Goal: Information Seeking & Learning: Check status

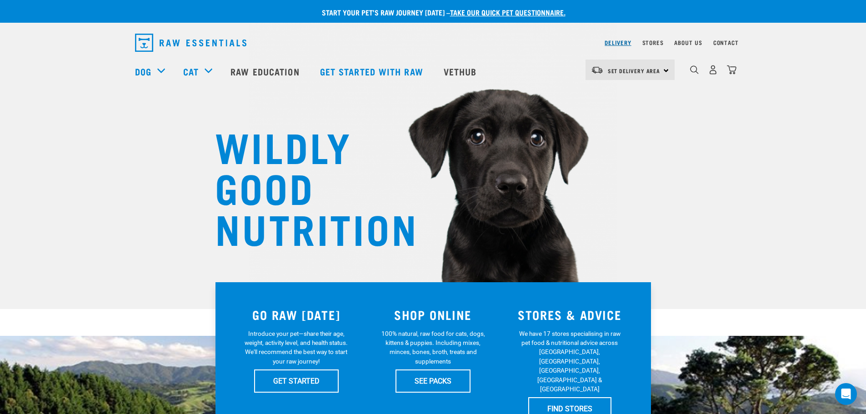
click at [618, 44] on link "Delivery" at bounding box center [618, 42] width 26 height 3
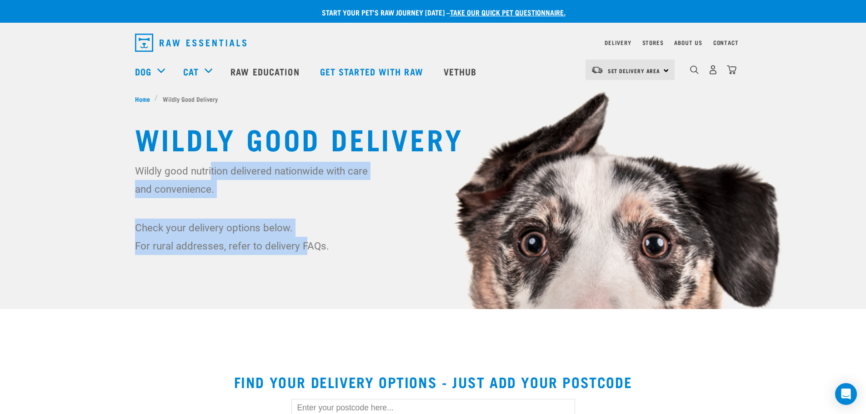
drag, startPoint x: 210, startPoint y: 171, endPoint x: 305, endPoint y: 253, distance: 126.1
click at [305, 253] on div "Wildly good nutrition delivered nationwide with care and convenience. Check you…" at bounding box center [433, 208] width 597 height 93
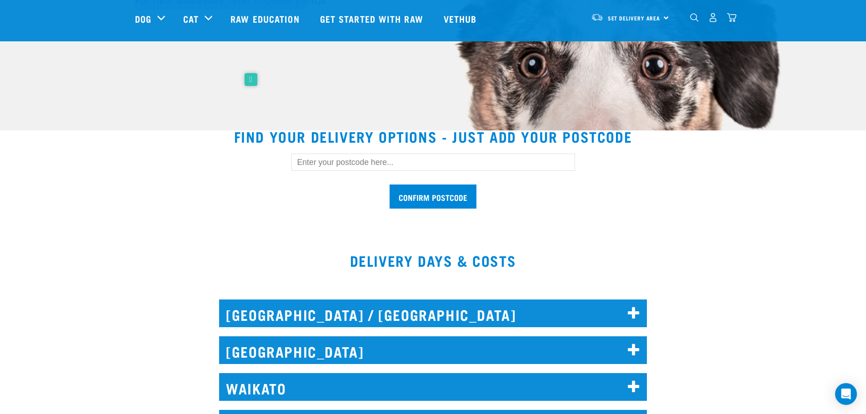
scroll to position [227, 0]
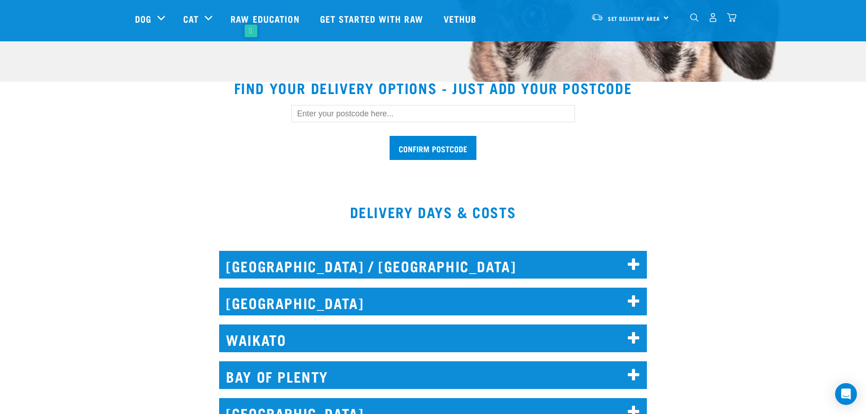
click at [384, 123] on form "Confirm postcode" at bounding box center [434, 132] width 284 height 55
click at [390, 136] on input "Confirm postcode" at bounding box center [433, 148] width 87 height 24
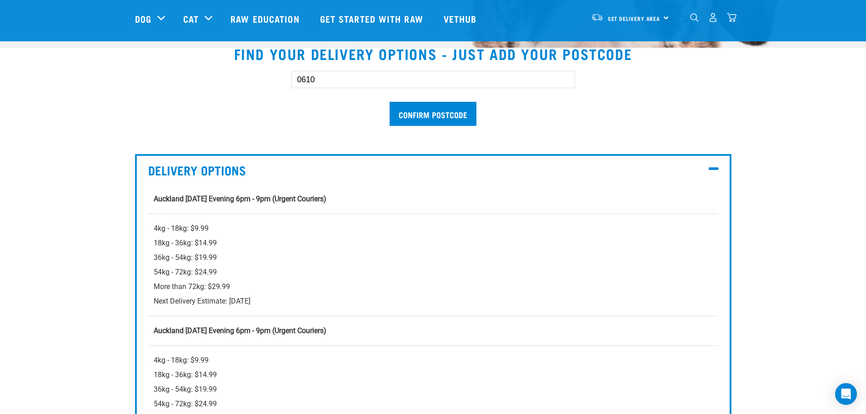
scroll to position [273, 0]
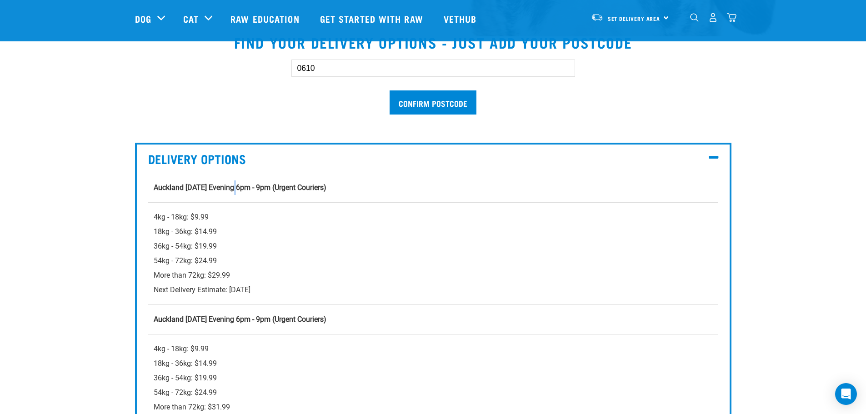
drag, startPoint x: 237, startPoint y: 188, endPoint x: 243, endPoint y: 199, distance: 12.4
click at [242, 199] on td "Auckland [DATE] Evening 6pm - 9pm (Urgent Couriers)" at bounding box center [433, 188] width 570 height 30
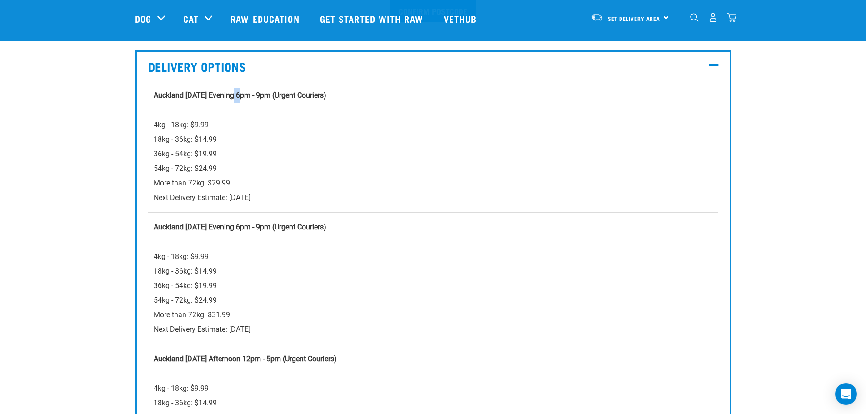
scroll to position [409, 0]
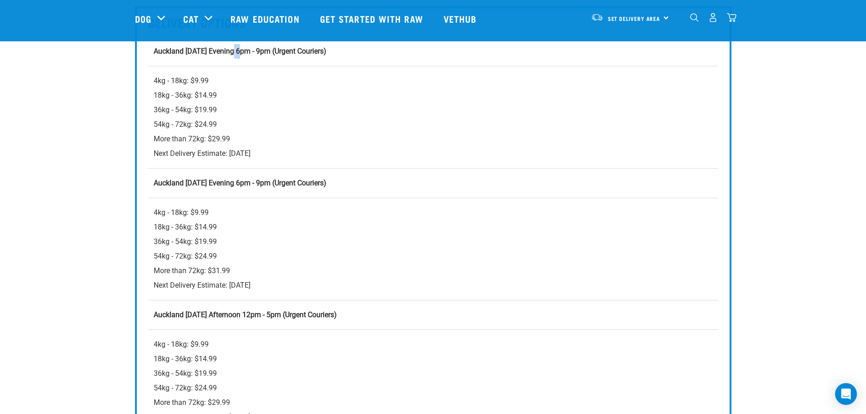
drag, startPoint x: 222, startPoint y: 285, endPoint x: 298, endPoint y: 283, distance: 76.4
click at [298, 283] on div "4kg - 18kg: $9.99 18kg - 36kg: $14.99 36kg - 54kg: $19.99 54kg - 72kg: $24.99 M…" at bounding box center [433, 249] width 559 height 87
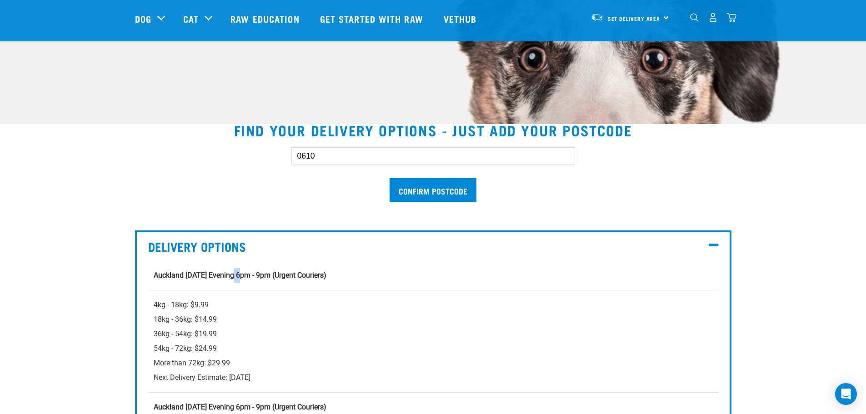
scroll to position [91, 0]
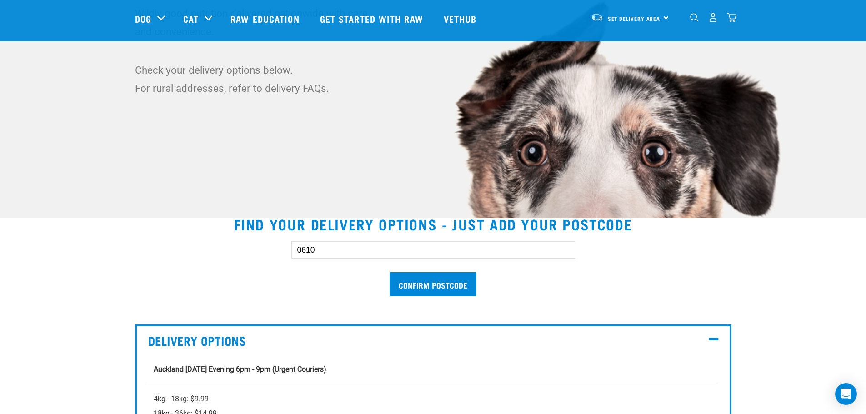
drag, startPoint x: 335, startPoint y: 251, endPoint x: 264, endPoint y: 252, distance: 71.4
click at [264, 252] on div "0610 Confirm postcode" at bounding box center [434, 264] width 626 height 75
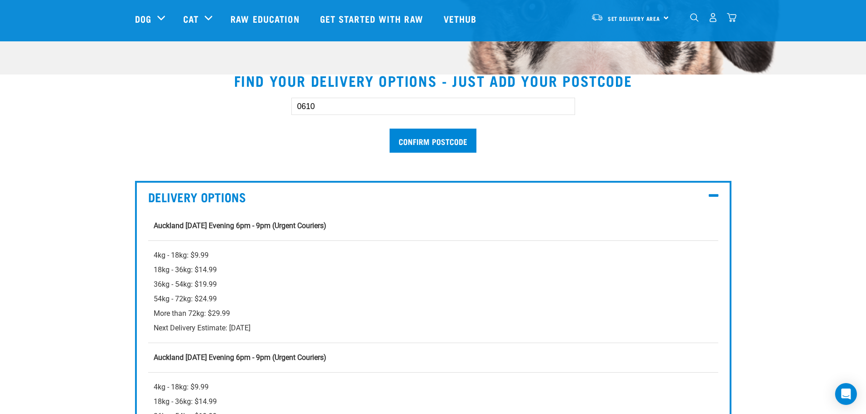
scroll to position [273, 0]
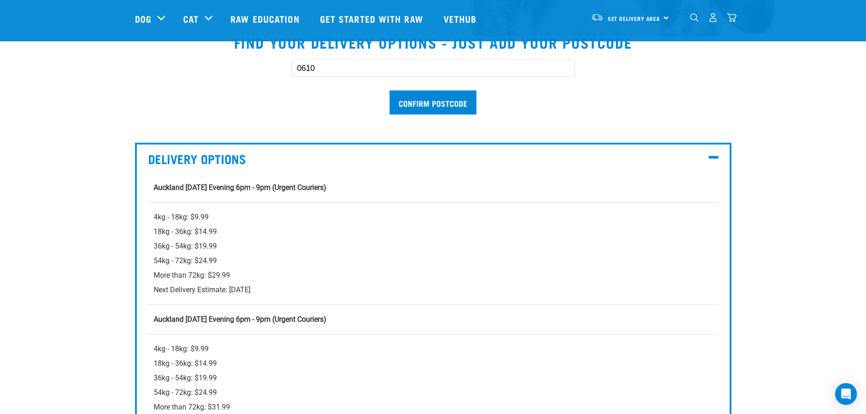
click at [329, 65] on input "0610" at bounding box center [434, 68] width 284 height 17
type input "0614"
click at [390, 91] on input "Confirm postcode" at bounding box center [433, 103] width 87 height 24
click at [422, 109] on input "Confirm postcode" at bounding box center [433, 103] width 87 height 24
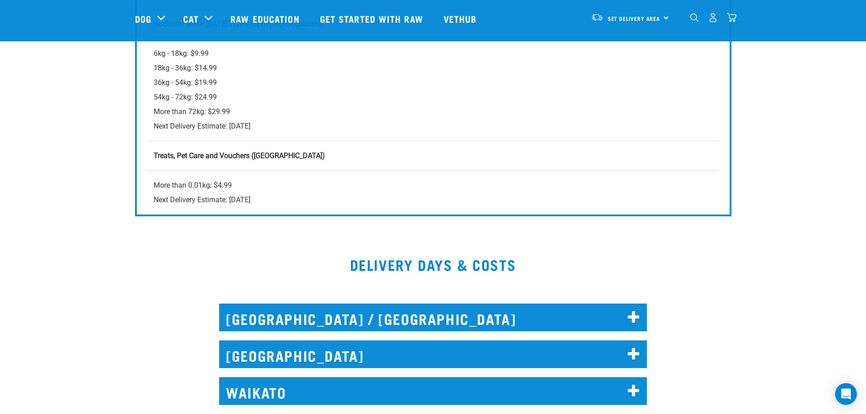
scroll to position [1274, 0]
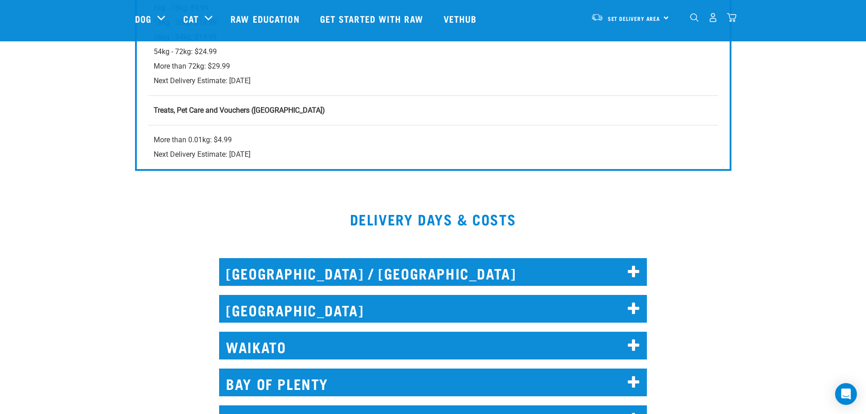
click at [271, 304] on h2 "[GEOGRAPHIC_DATA]" at bounding box center [433, 309] width 428 height 28
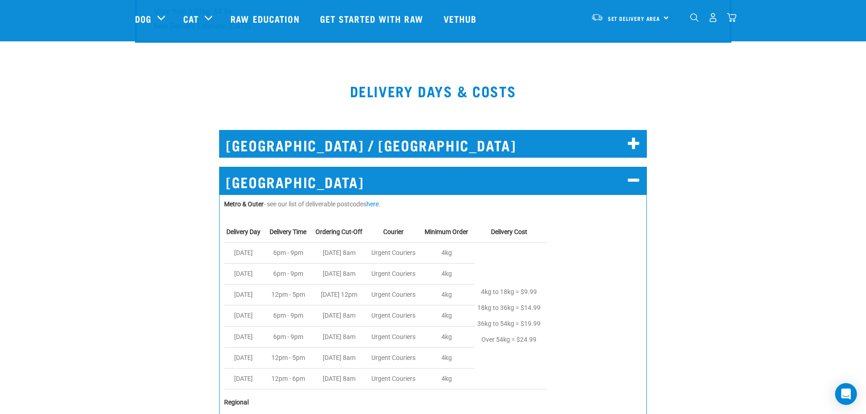
scroll to position [1410, 0]
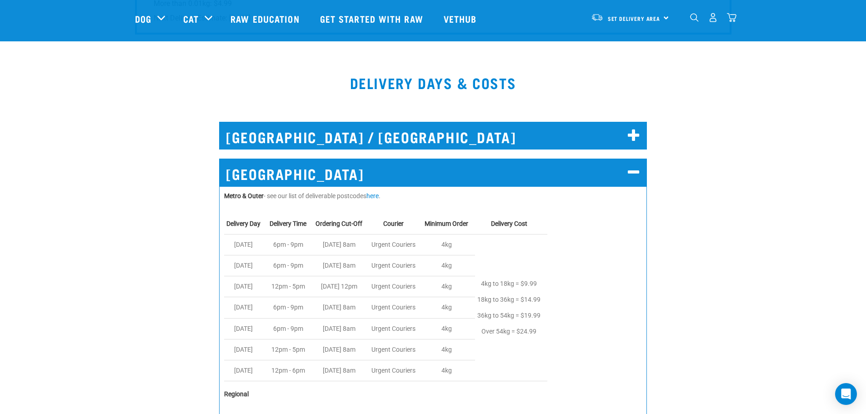
click at [513, 202] on div "Start your pet’s raw journey [DATE] – take our quick pet questionnaire. Deliver…" at bounding box center [433, 44] width 866 height 2908
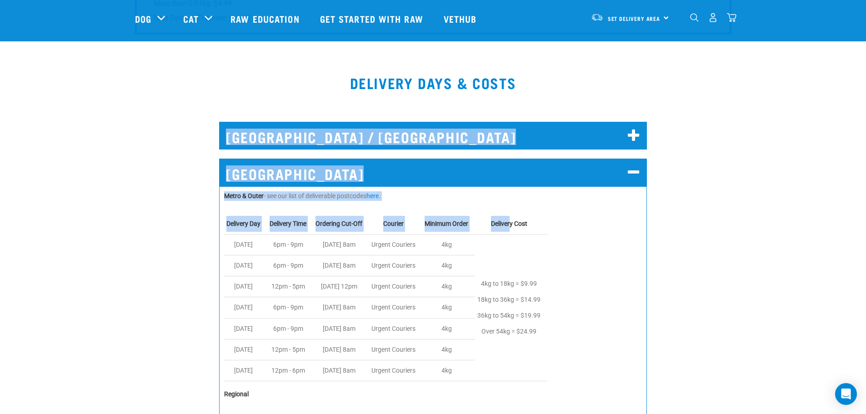
click at [706, 124] on div "[GEOGRAPHIC_DATA] / [GEOGRAPHIC_DATA] Deliverable postcodes are as follows: Wha…" at bounding box center [433, 133] width 877 height 48
